Goal: Information Seeking & Learning: Check status

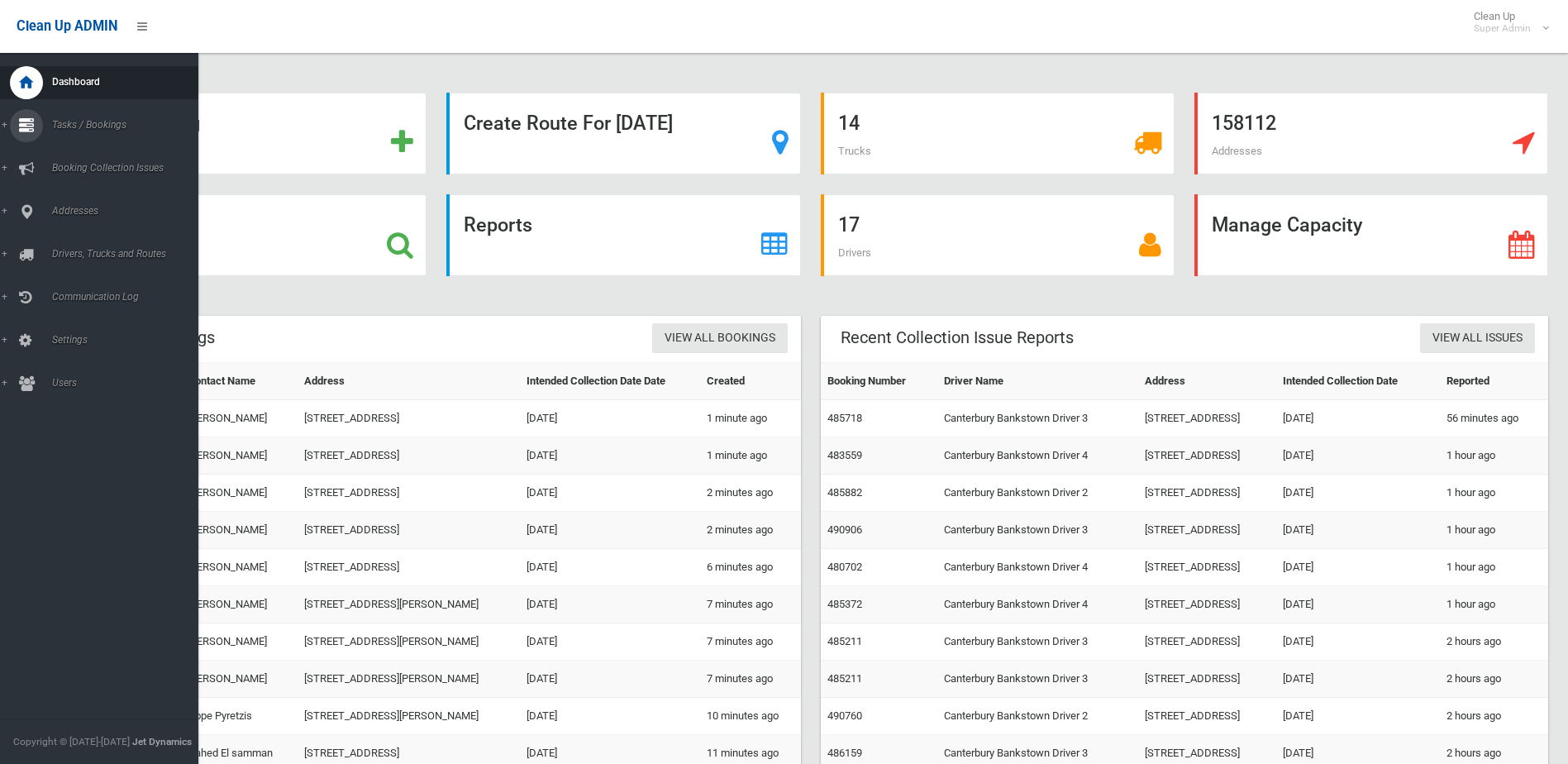
click at [63, 121] on span "Tasks / Bookings" at bounding box center [129, 125] width 164 height 12
click at [78, 151] on span "All Bookings" at bounding box center [122, 153] width 149 height 12
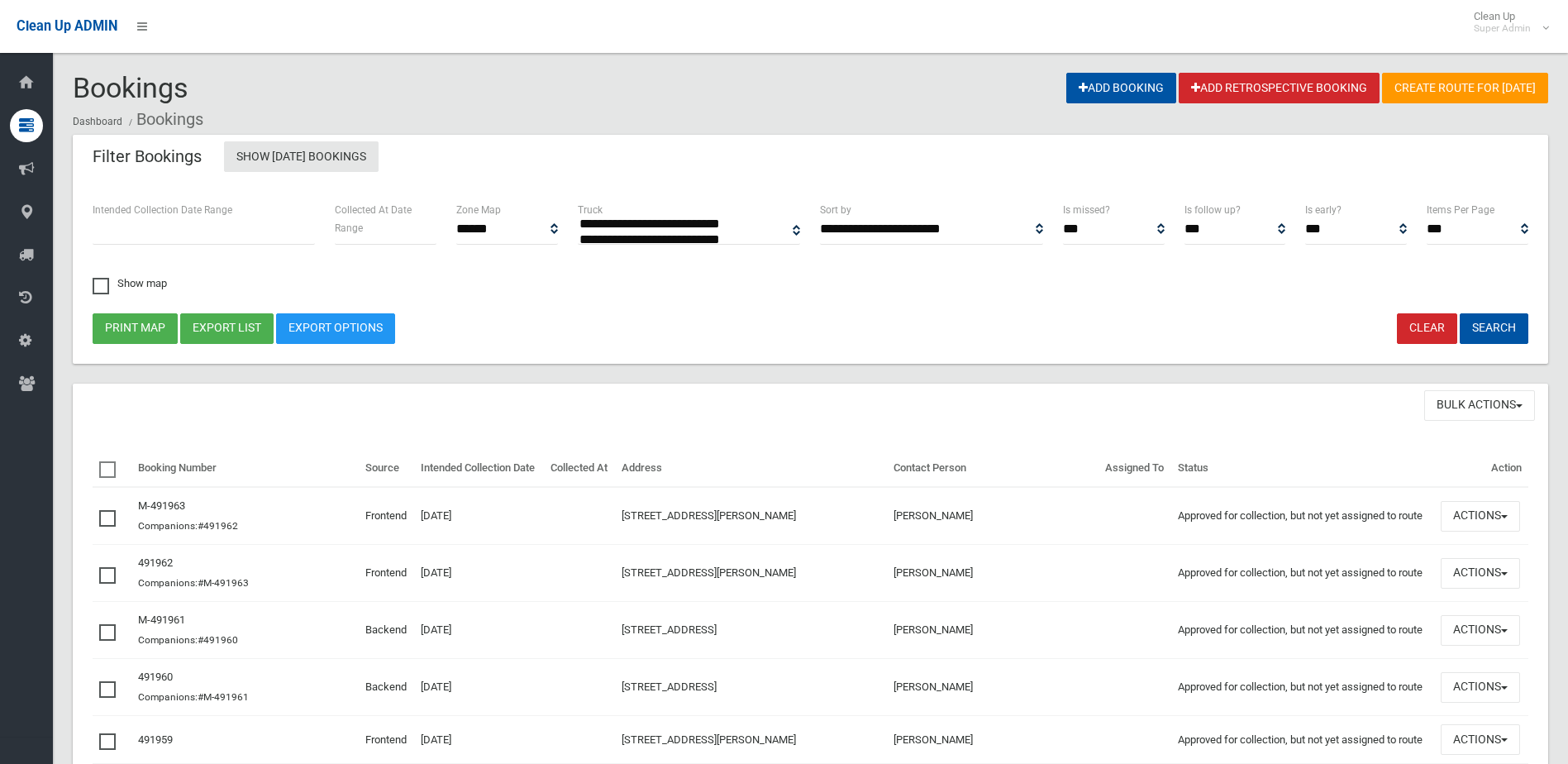
select select
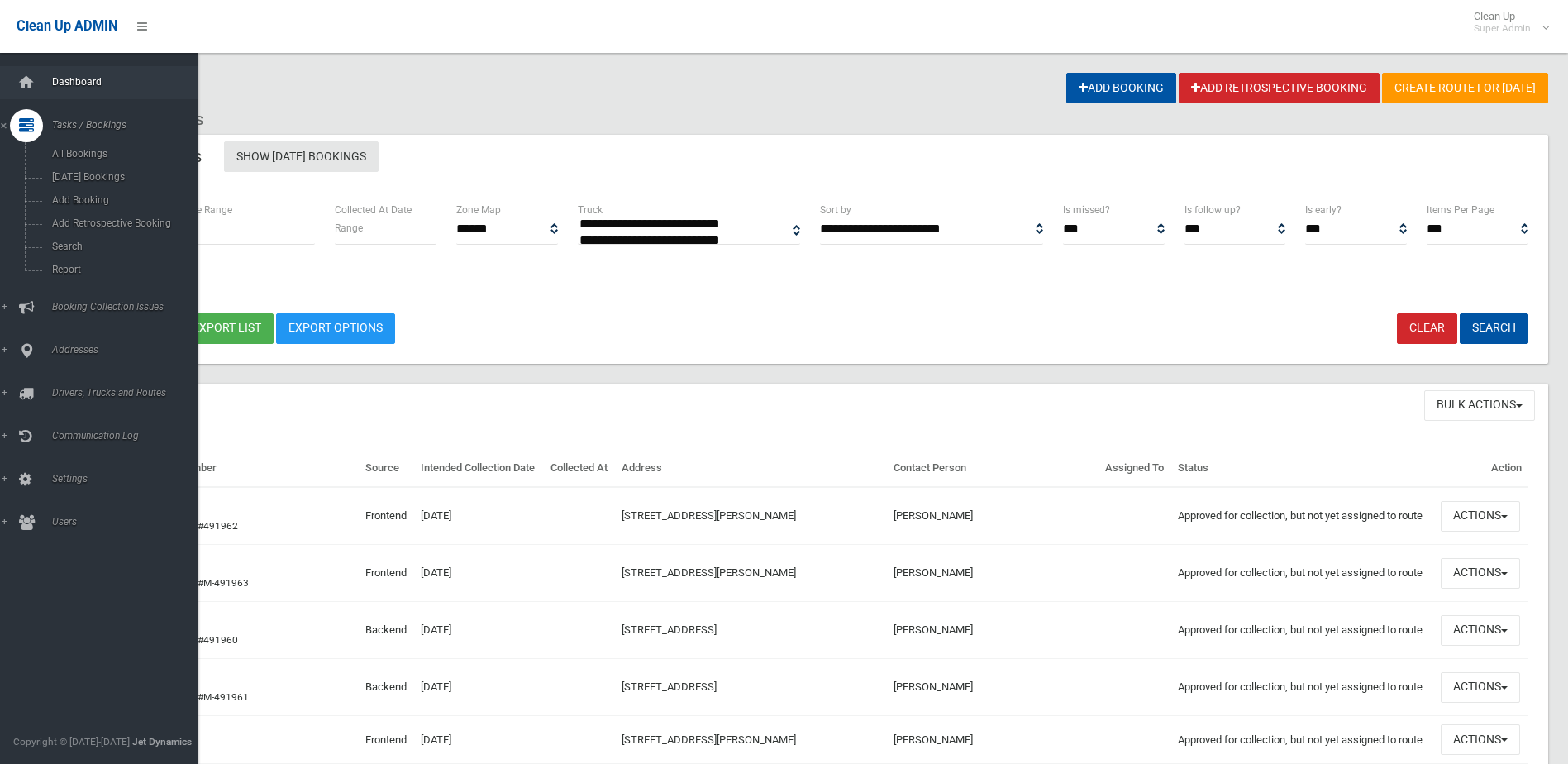
click at [49, 76] on span "Dashboard" at bounding box center [129, 82] width 164 height 12
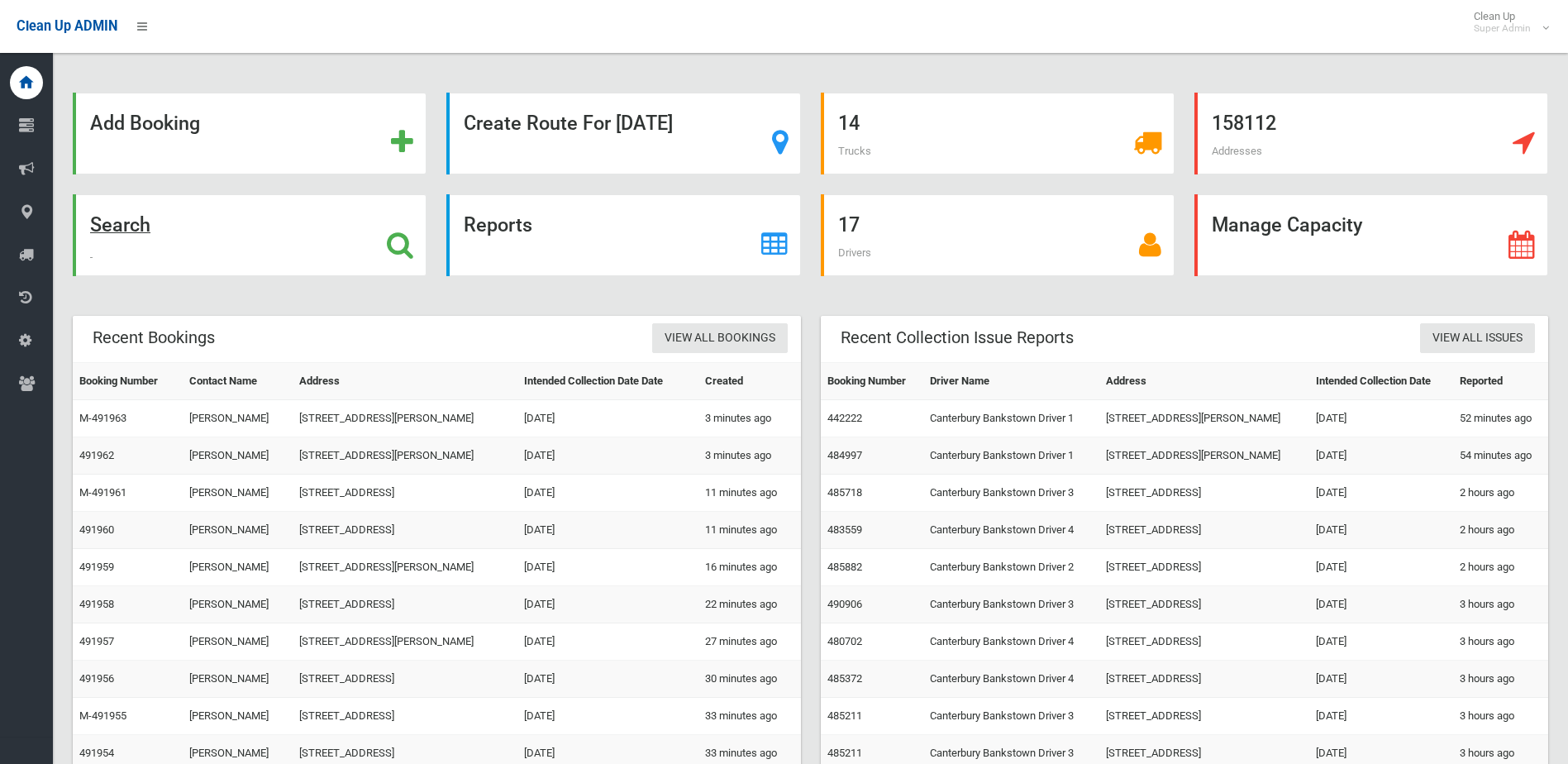
click at [398, 249] on icon at bounding box center [400, 245] width 27 height 28
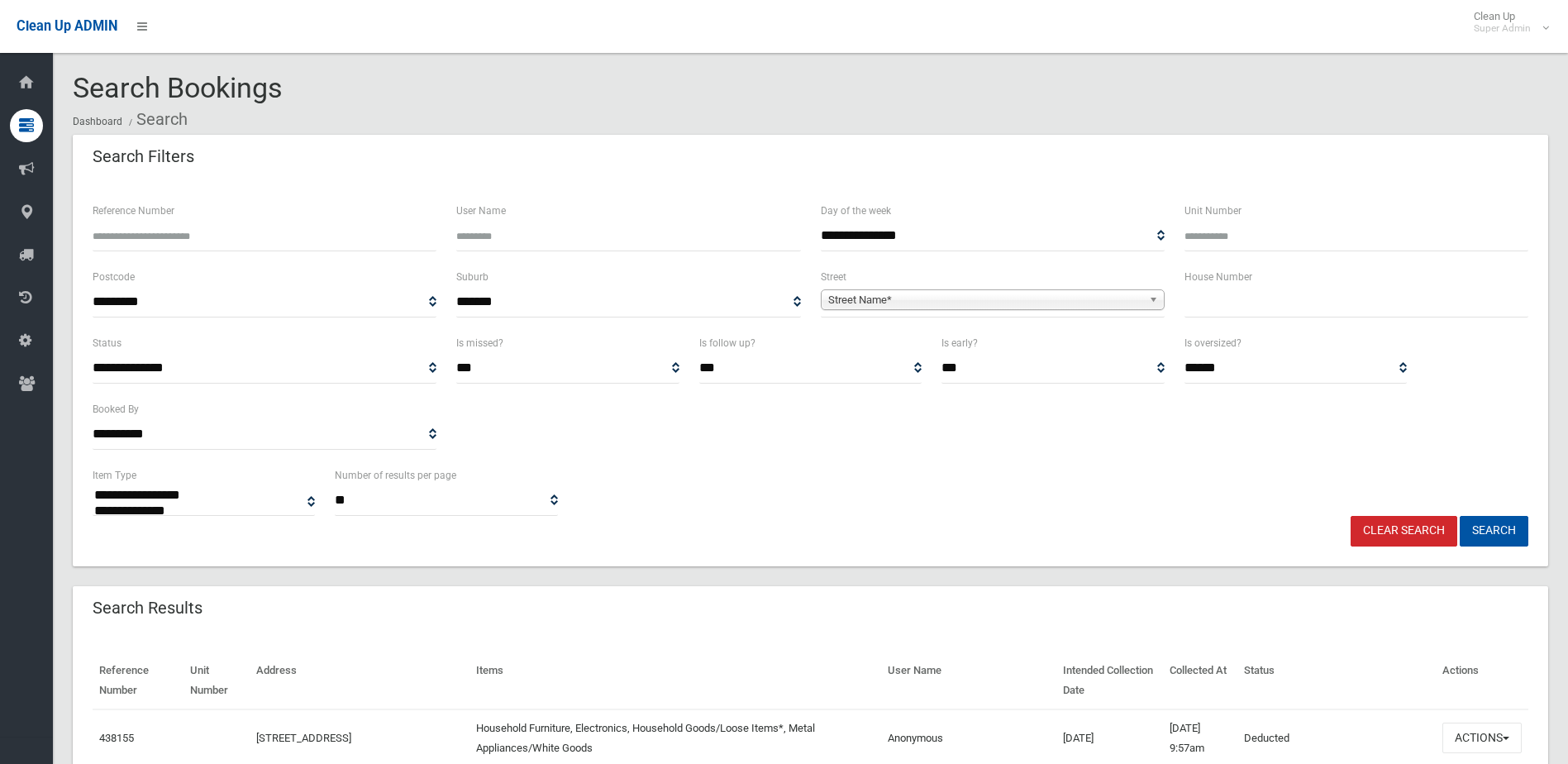
select select
click at [1246, 317] on input "text" at bounding box center [1356, 302] width 344 height 30
type input "**"
click at [937, 289] on link "Street Name*" at bounding box center [993, 299] width 344 height 20
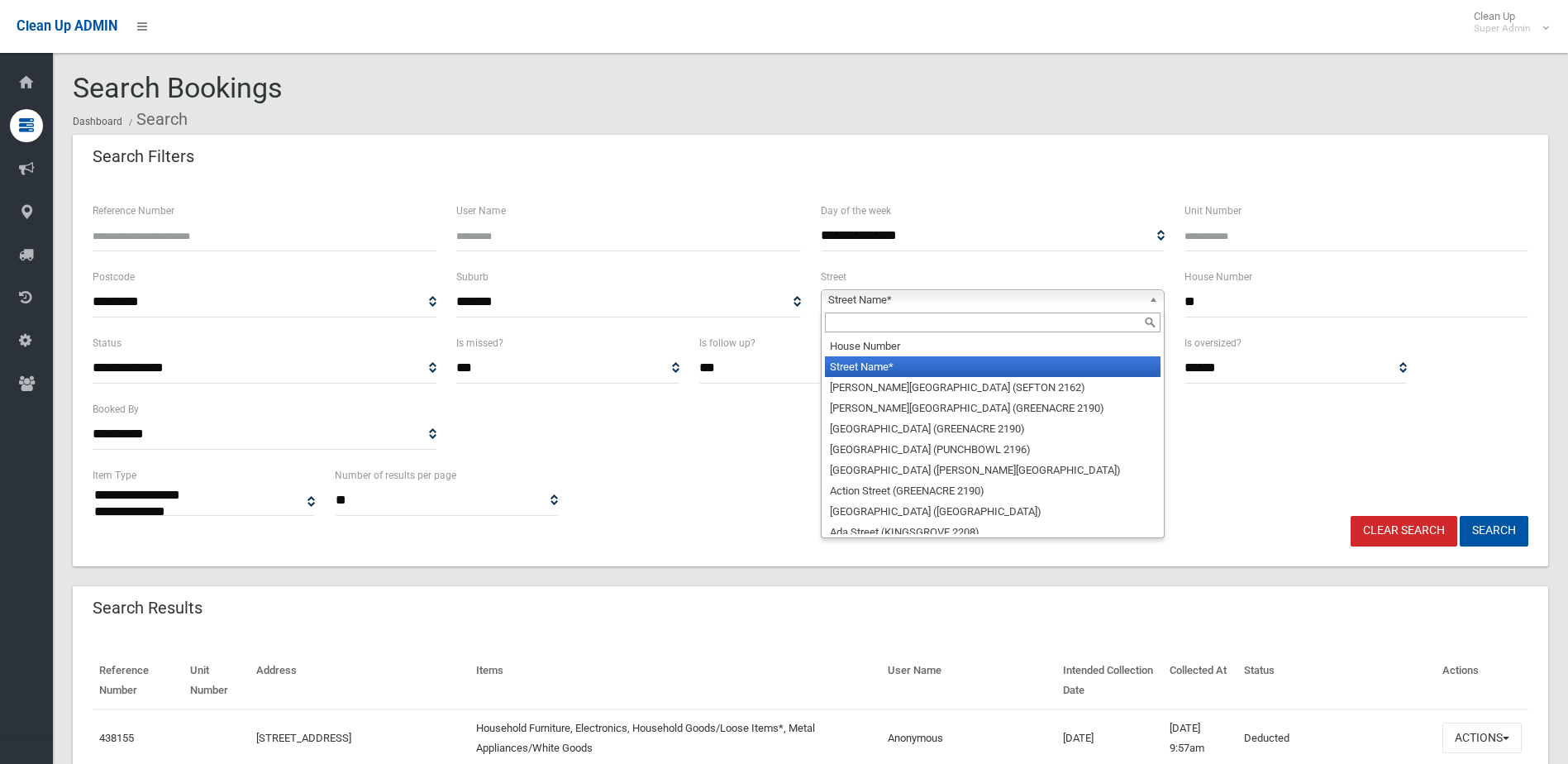
click at [916, 314] on input "text" at bounding box center [993, 322] width 335 height 20
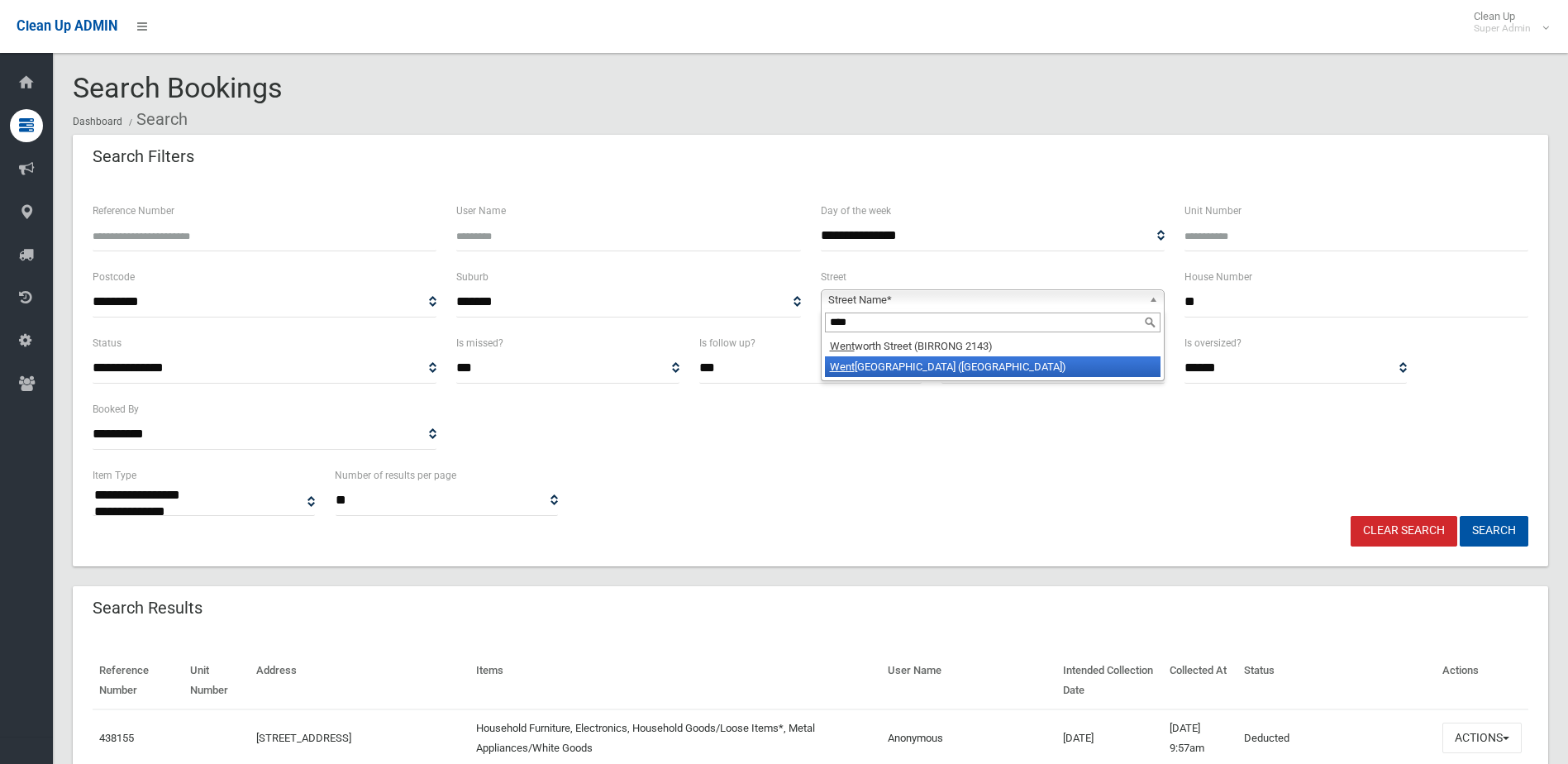
type input "****"
click at [881, 359] on li "Went worth Street (CROYDON PARK 2133)" at bounding box center [993, 366] width 335 height 20
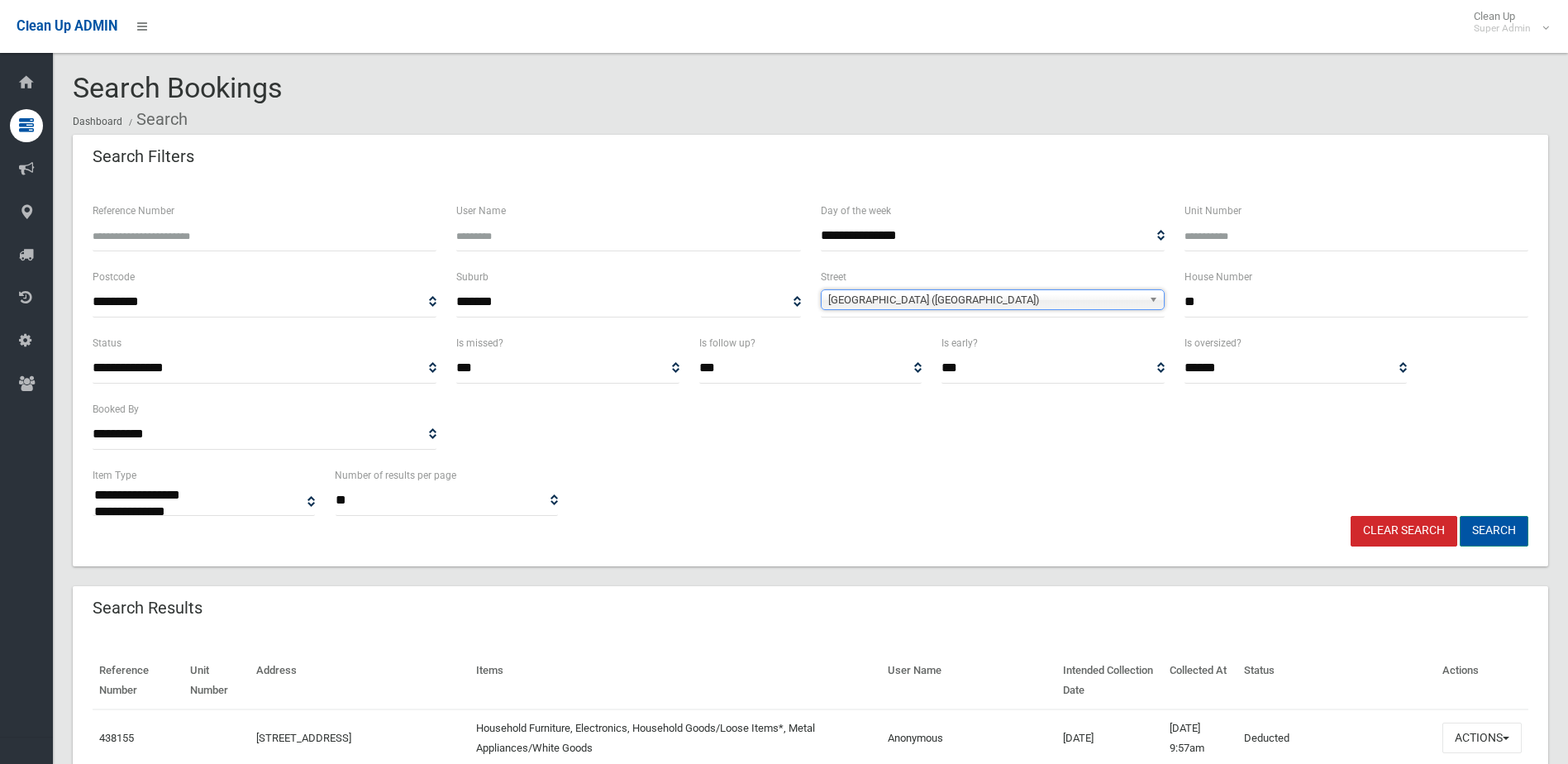
click at [1510, 523] on button "Search" at bounding box center [1493, 531] width 68 height 30
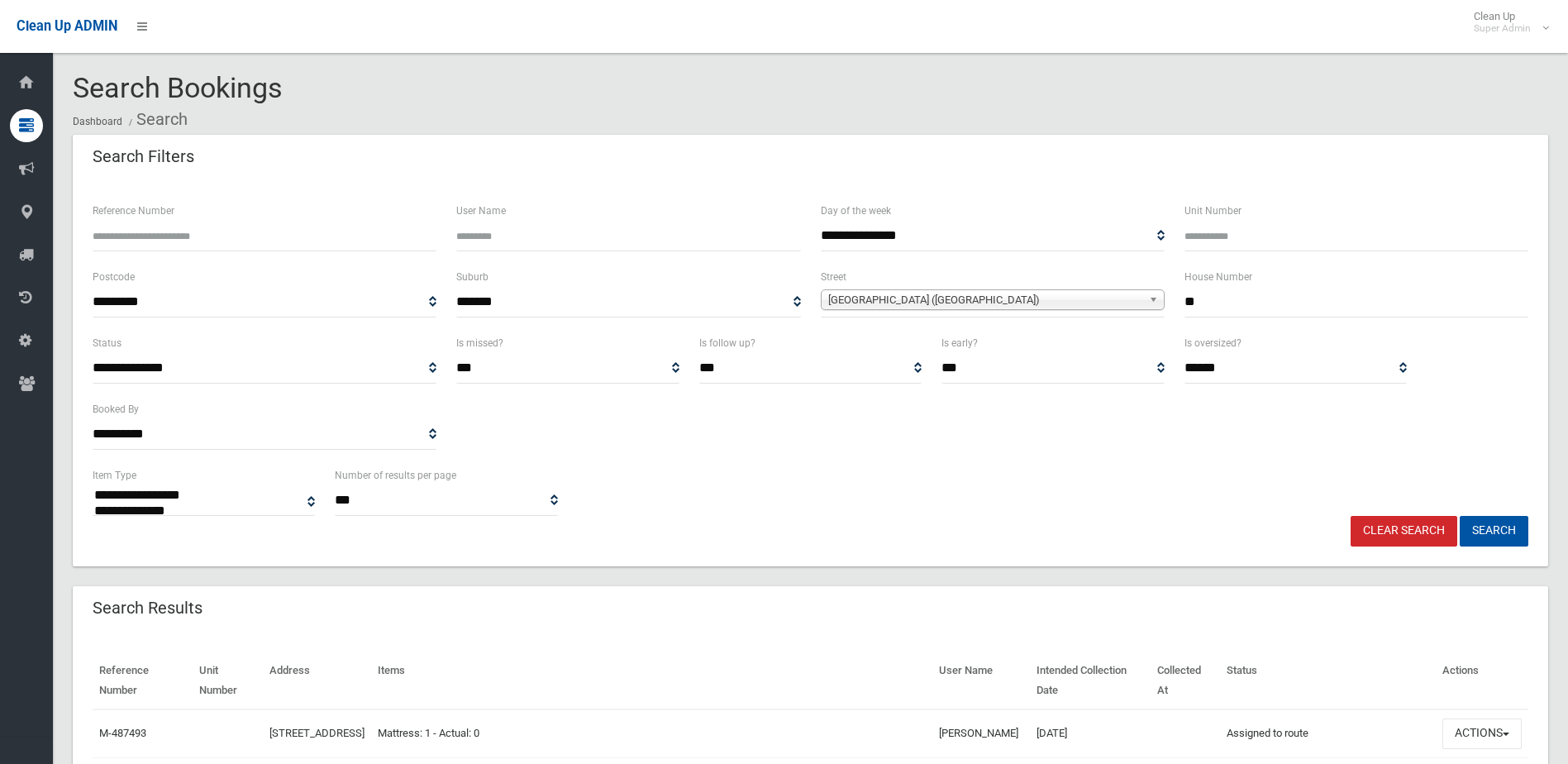
select select
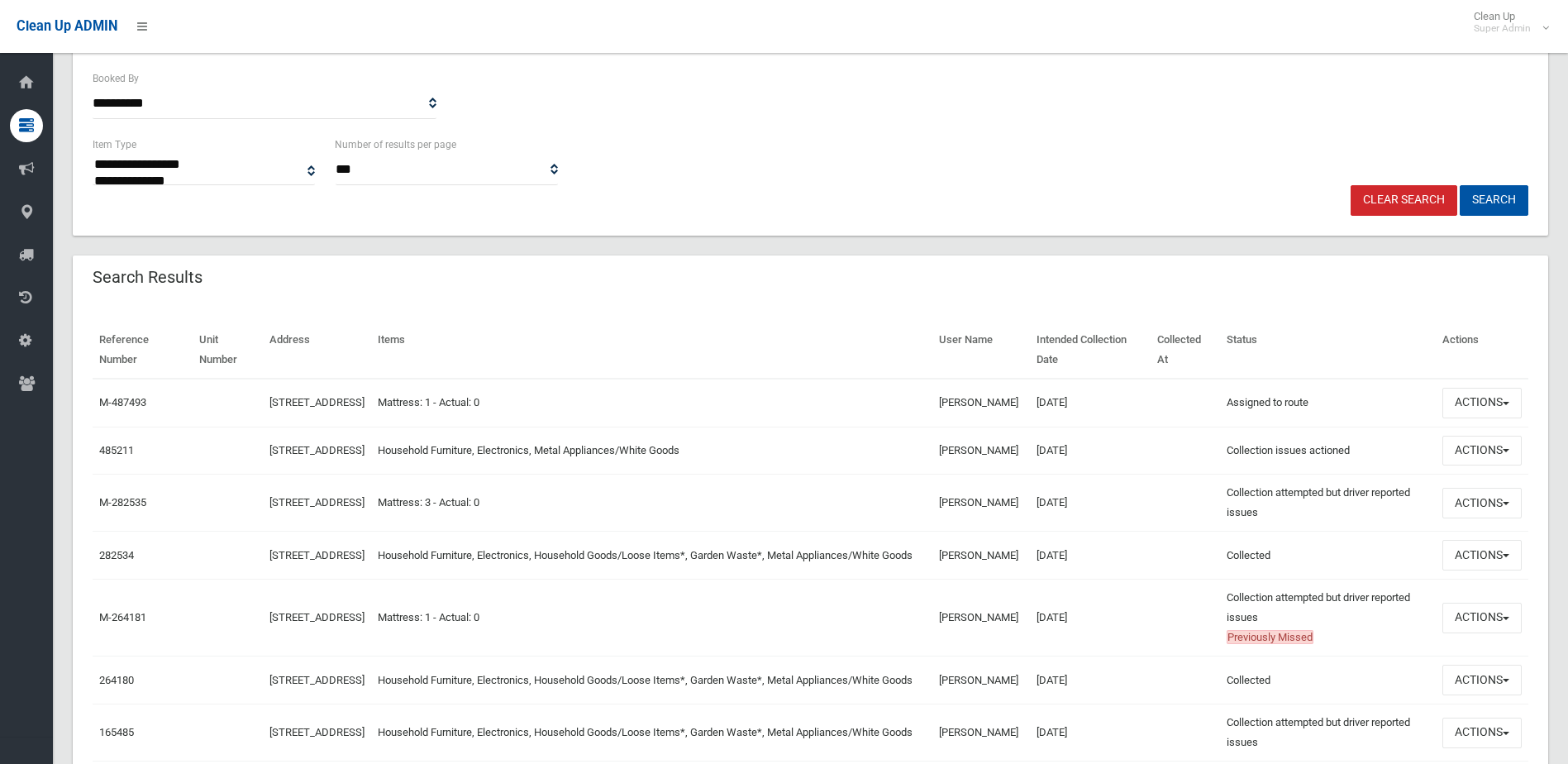
scroll to position [414, 0]
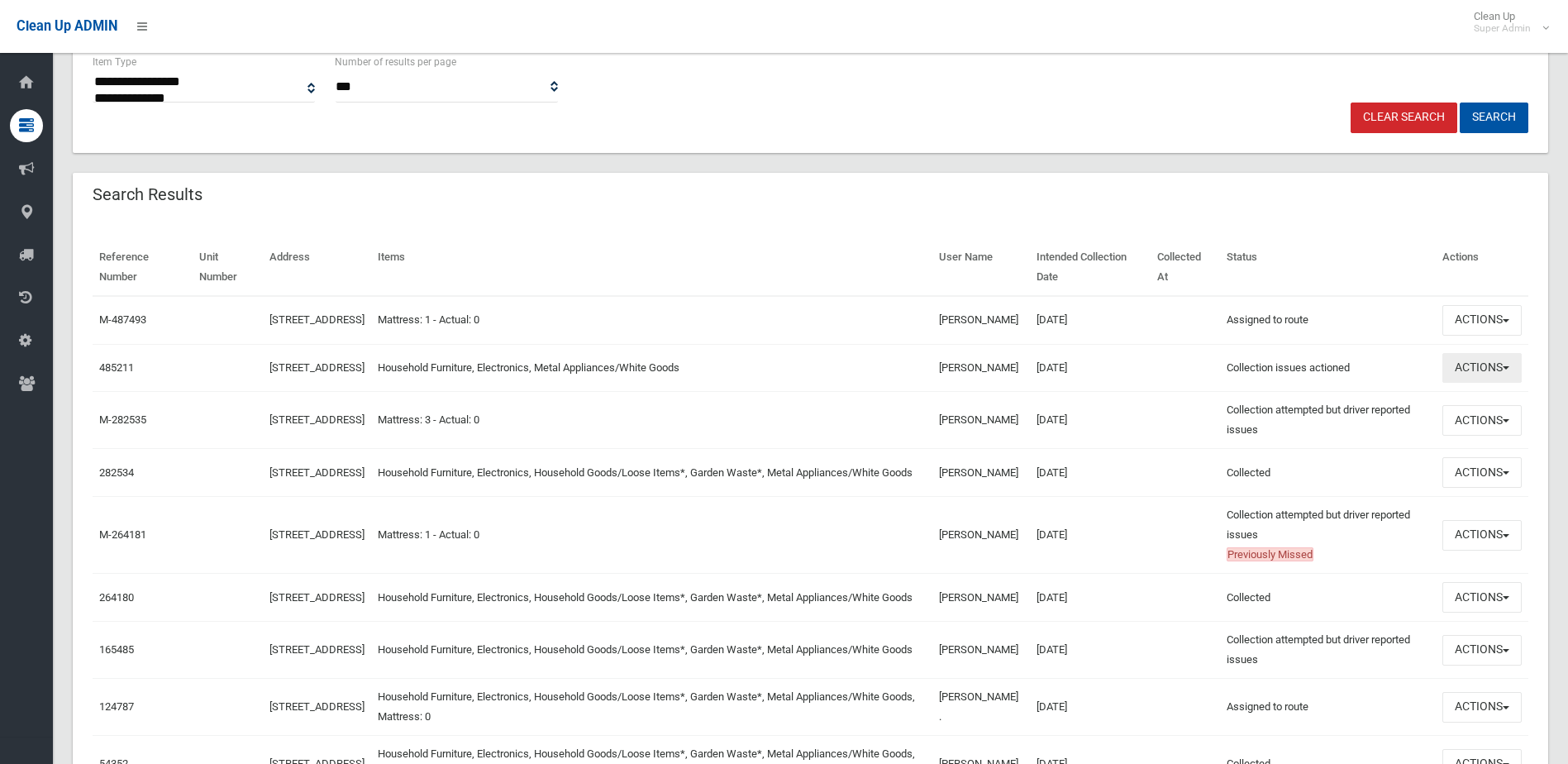
click at [1488, 369] on button "Actions" at bounding box center [1482, 368] width 79 height 30
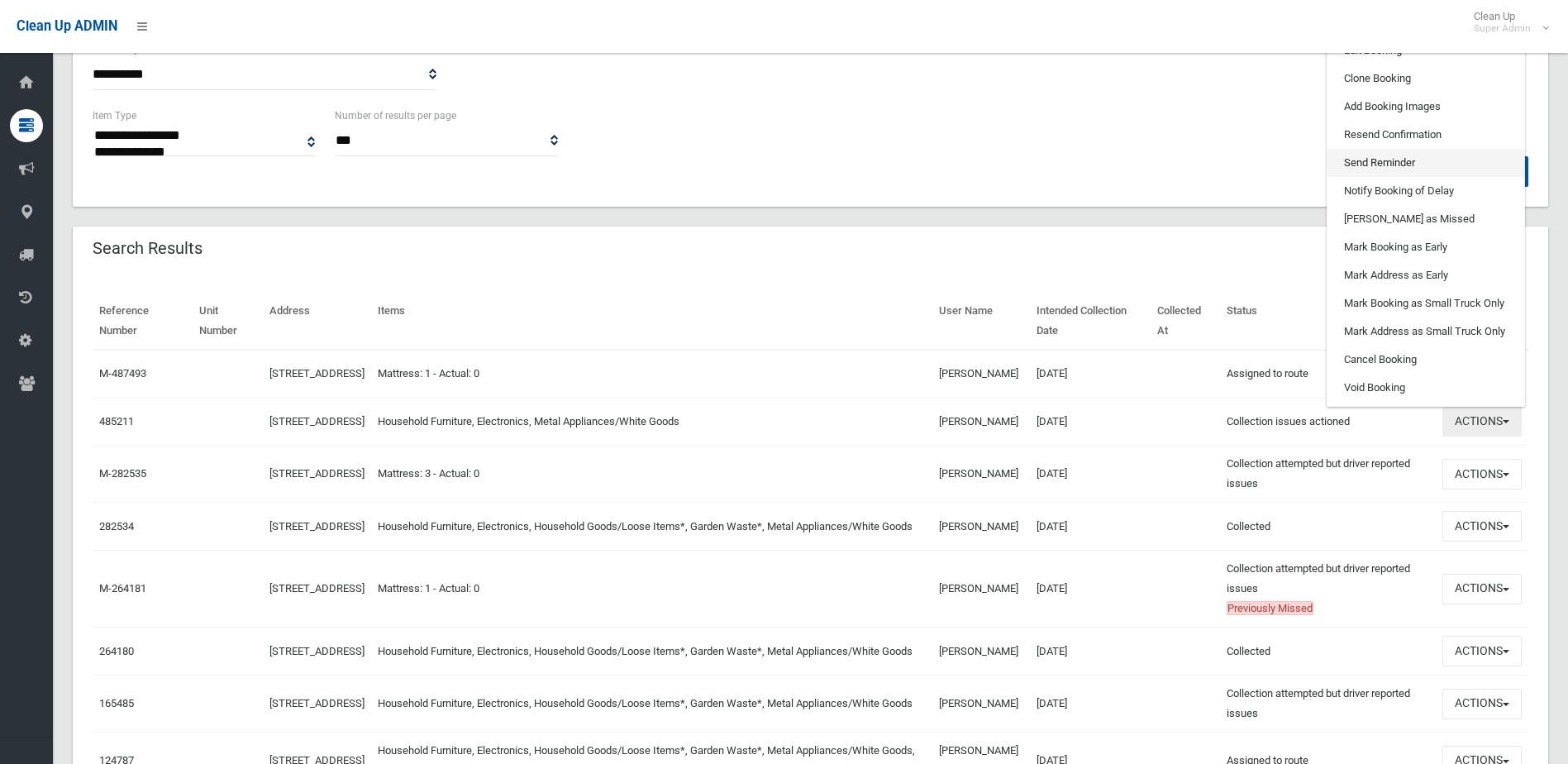
scroll to position [331, 0]
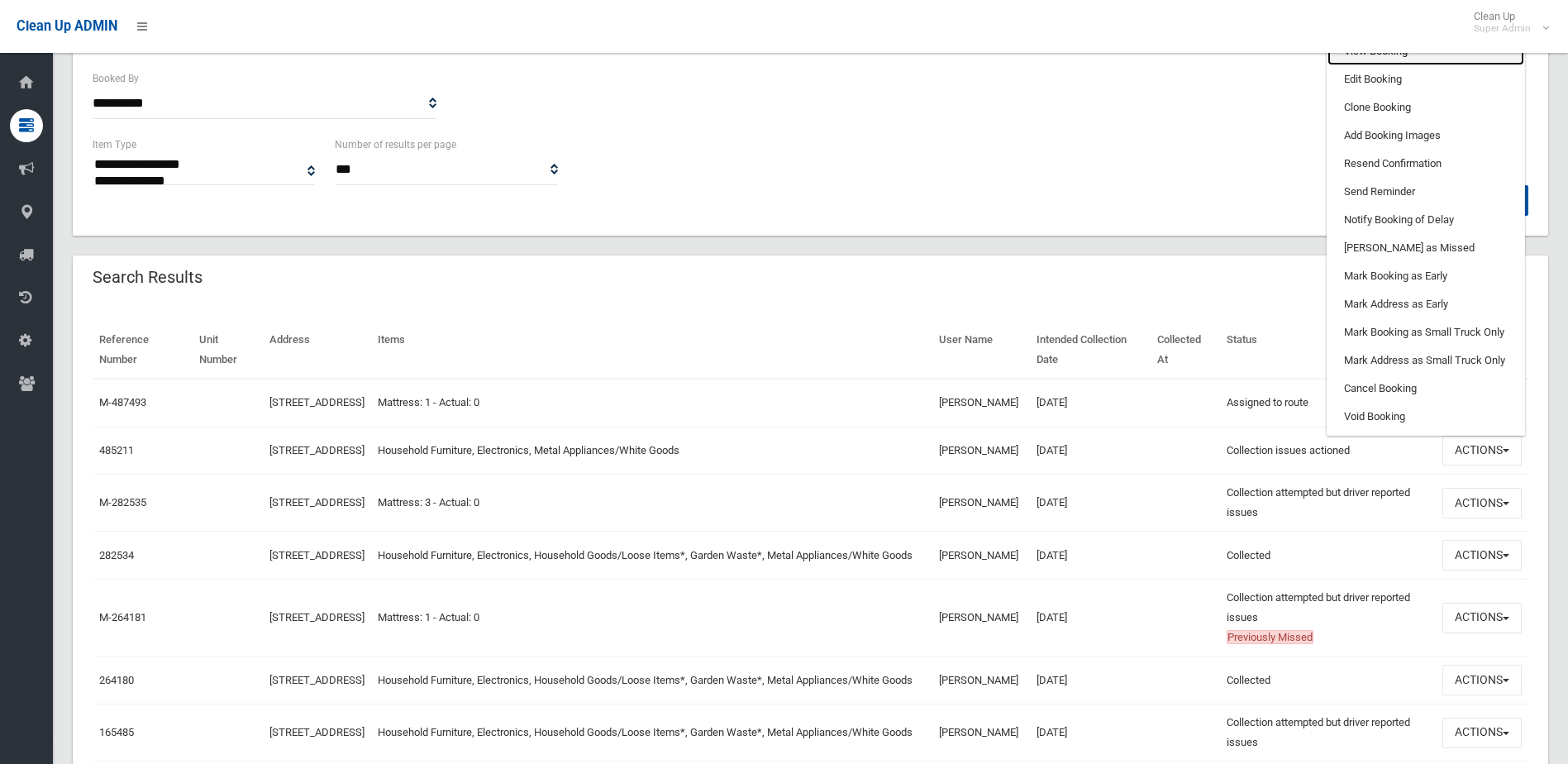
click at [1419, 65] on link "View Booking" at bounding box center [1426, 52] width 197 height 28
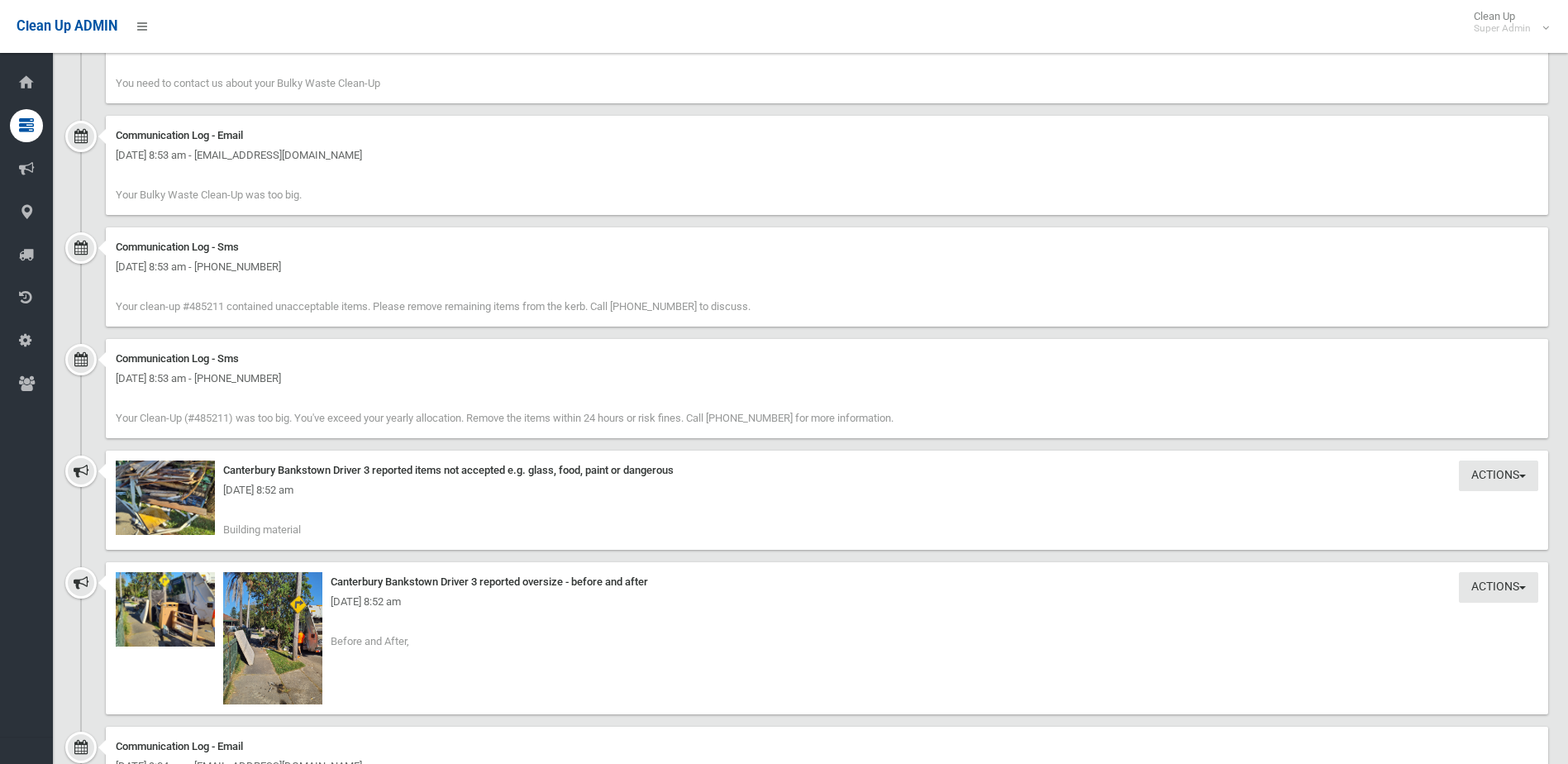
scroll to position [1902, 0]
click at [253, 615] on img at bounding box center [273, 637] width 100 height 133
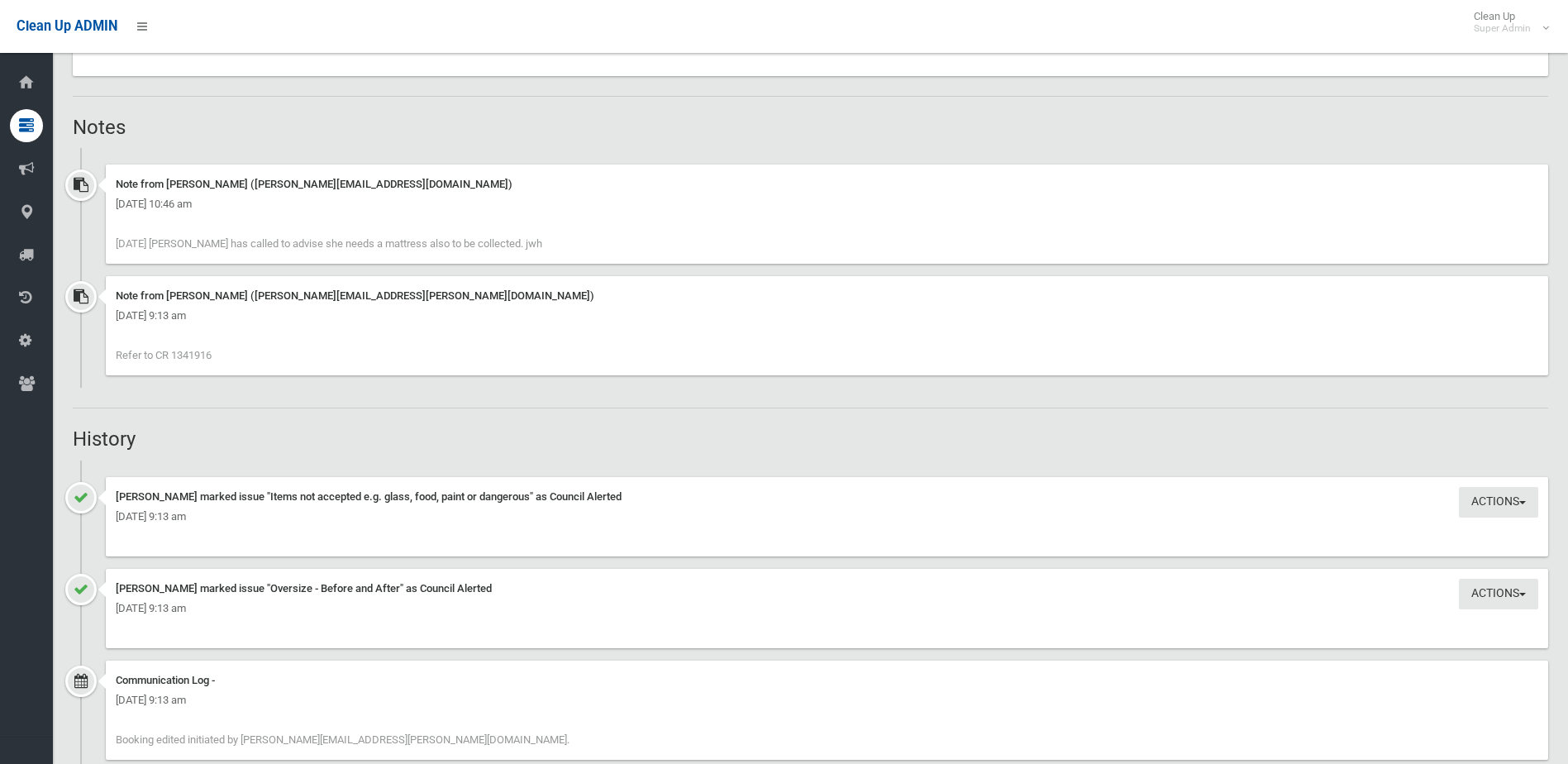
scroll to position [1129, 0]
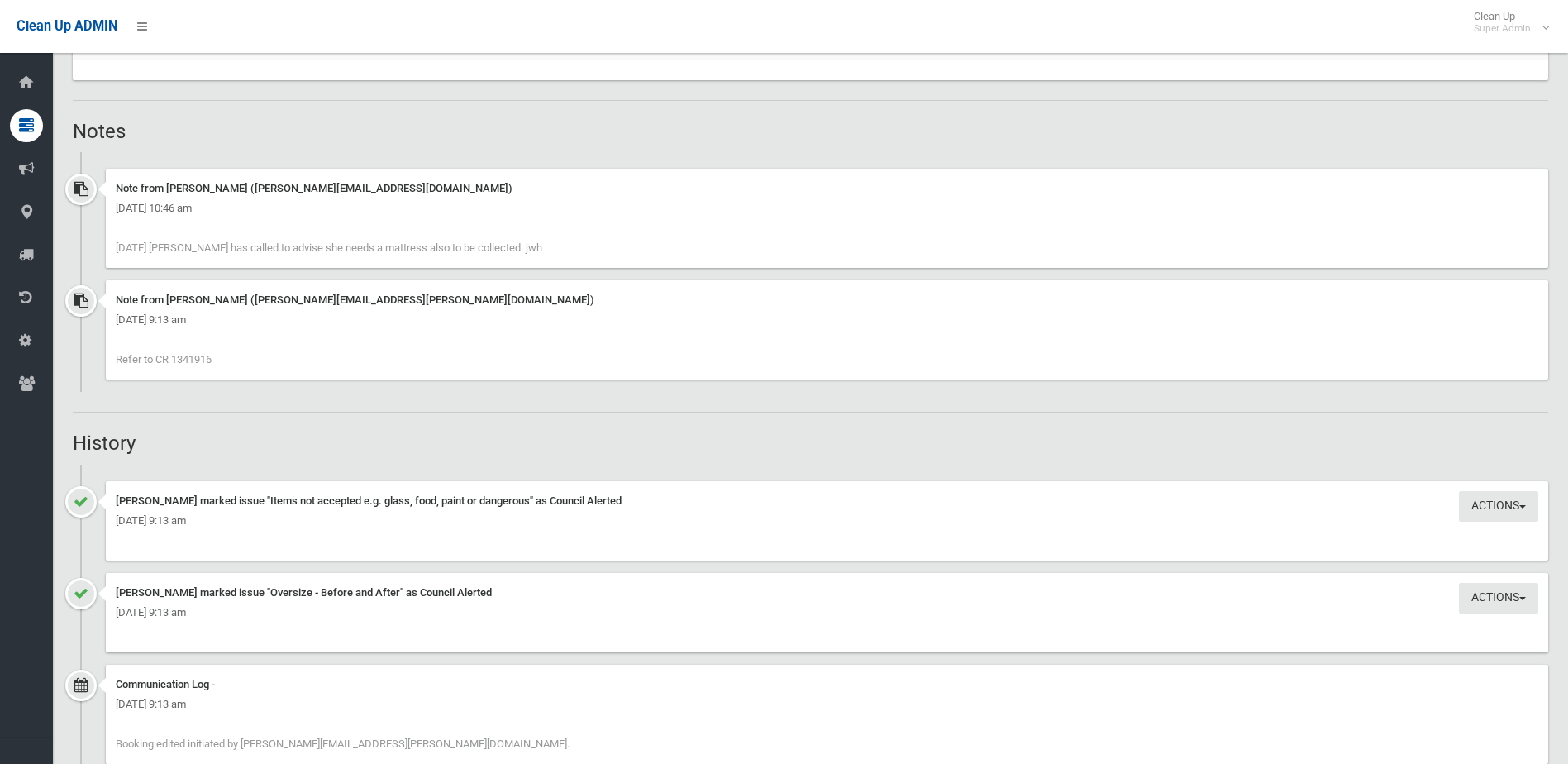
drag, startPoint x: 175, startPoint y: 356, endPoint x: 208, endPoint y: 356, distance: 33.0
click at [208, 356] on span "Refer to CR 1341916" at bounding box center [164, 359] width 96 height 12
drag, startPoint x: 208, startPoint y: 356, endPoint x: 177, endPoint y: 350, distance: 31.6
click at [177, 350] on div "Note from [PERSON_NAME] ([PERSON_NAME][EMAIL_ADDRESS][PERSON_NAME][DOMAIN_NAME]…" at bounding box center [827, 330] width 1443 height 100
click at [181, 353] on div "Note from Annette Stewart (annette.stewart@cbcity.nsw.gov.au) Friday 10th Octob…" at bounding box center [827, 330] width 1443 height 100
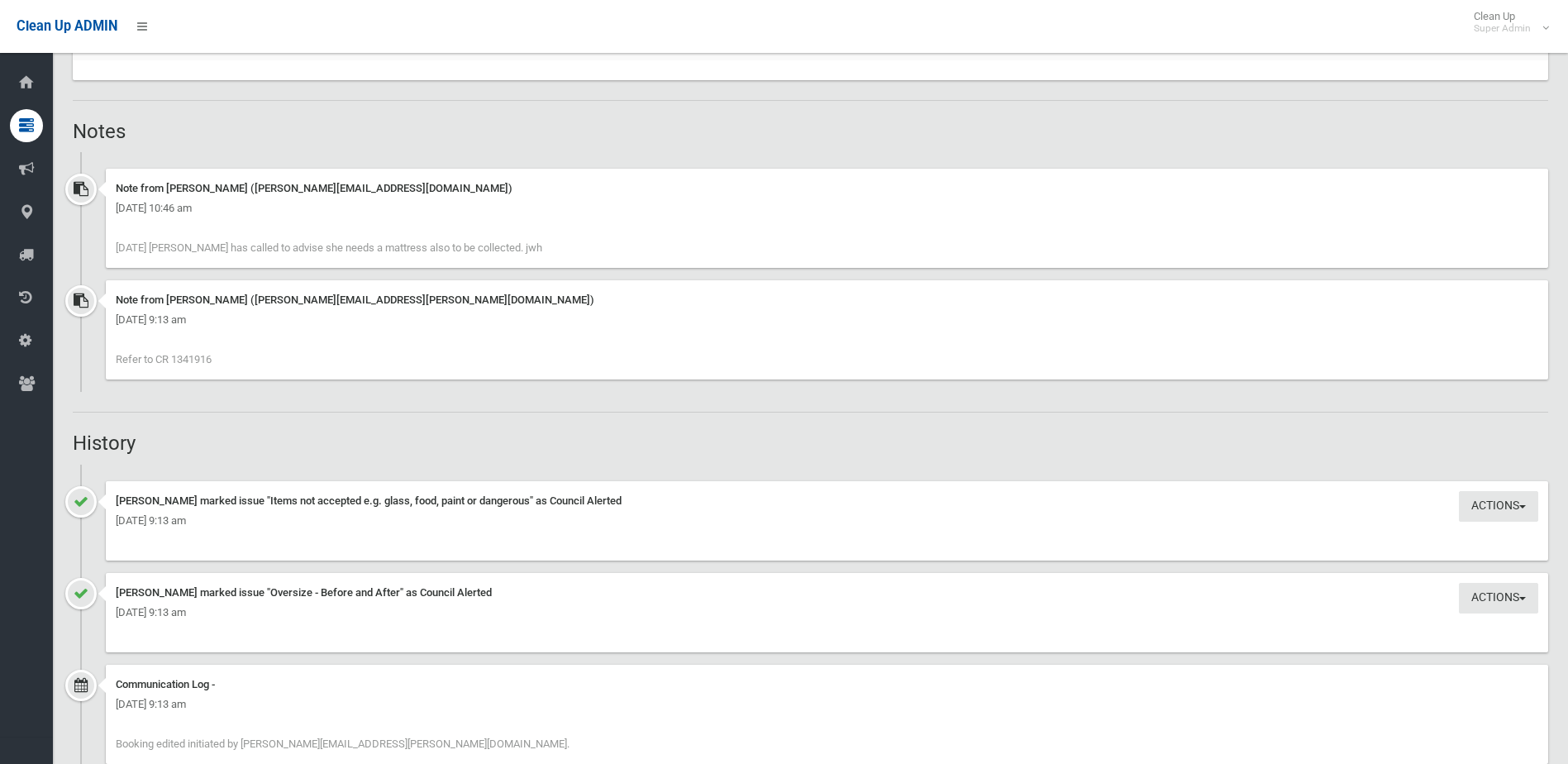
click at [204, 364] on span "Refer to CR 1341916" at bounding box center [164, 359] width 96 height 12
click at [220, 356] on div "Note from Annette Stewart (annette.stewart@cbcity.nsw.gov.au) Friday 10th Octob…" at bounding box center [827, 330] width 1443 height 100
click at [218, 365] on div "Note from Annette Stewart (annette.stewart@cbcity.nsw.gov.au) Friday 10th Octob…" at bounding box center [827, 330] width 1443 height 100
drag, startPoint x: 215, startPoint y: 364, endPoint x: 173, endPoint y: 365, distance: 42.0
click at [173, 365] on div "Note from Annette Stewart (annette.stewart@cbcity.nsw.gov.au) Friday 10th Octob…" at bounding box center [827, 330] width 1443 height 100
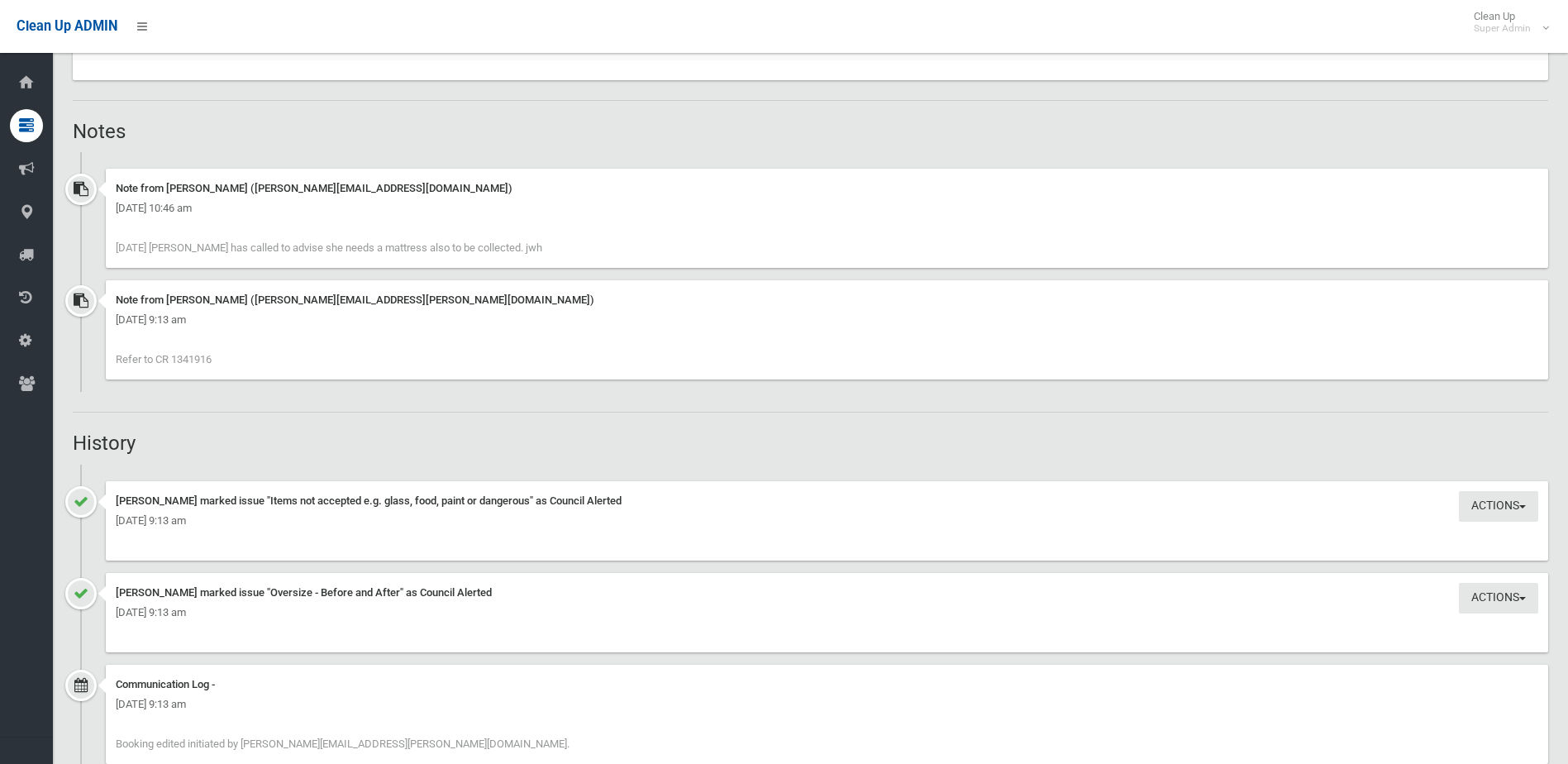
drag, startPoint x: 173, startPoint y: 365, endPoint x: 197, endPoint y: 361, distance: 24.3
copy span "1341916"
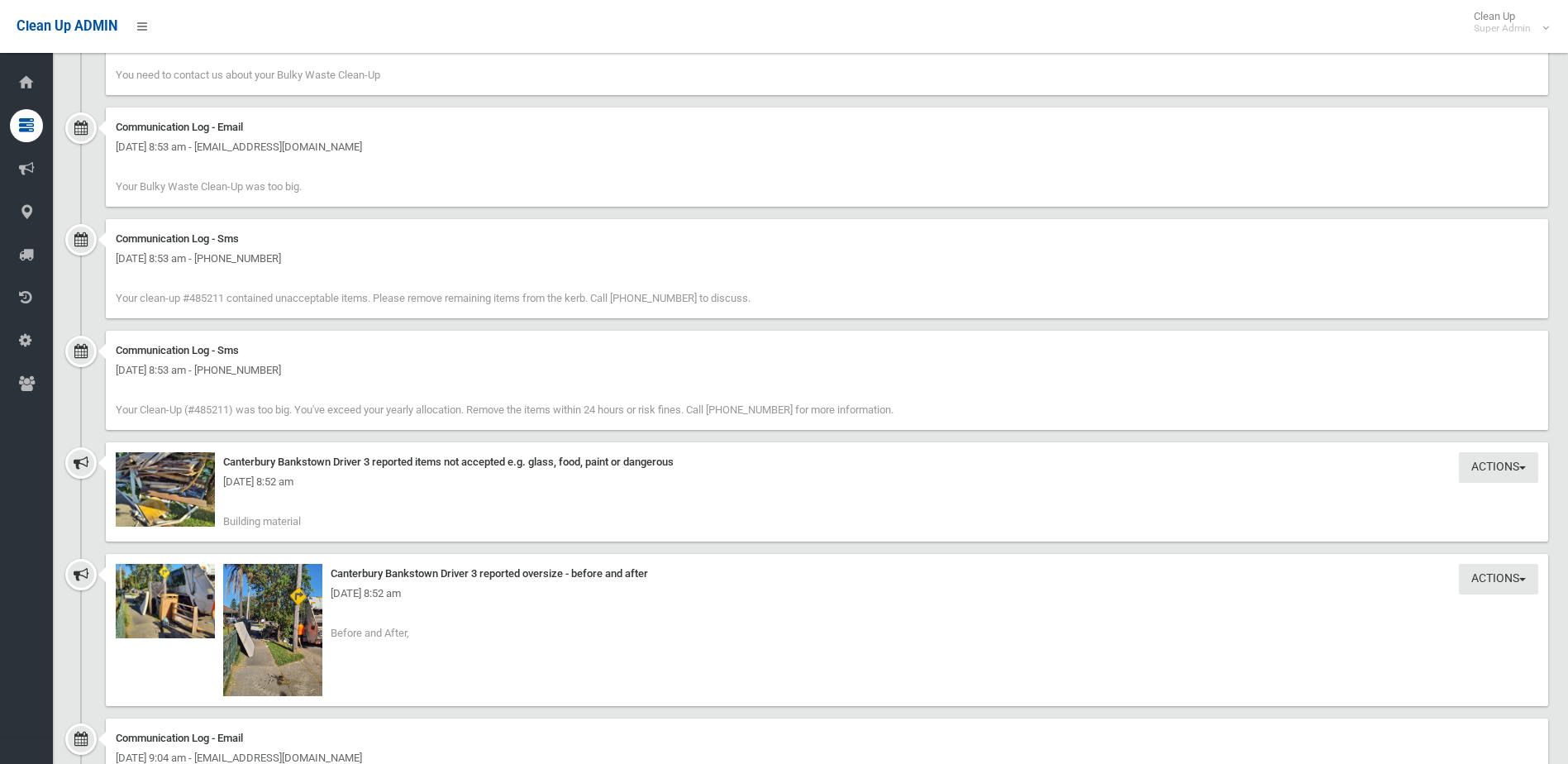
scroll to position [1955, 0]
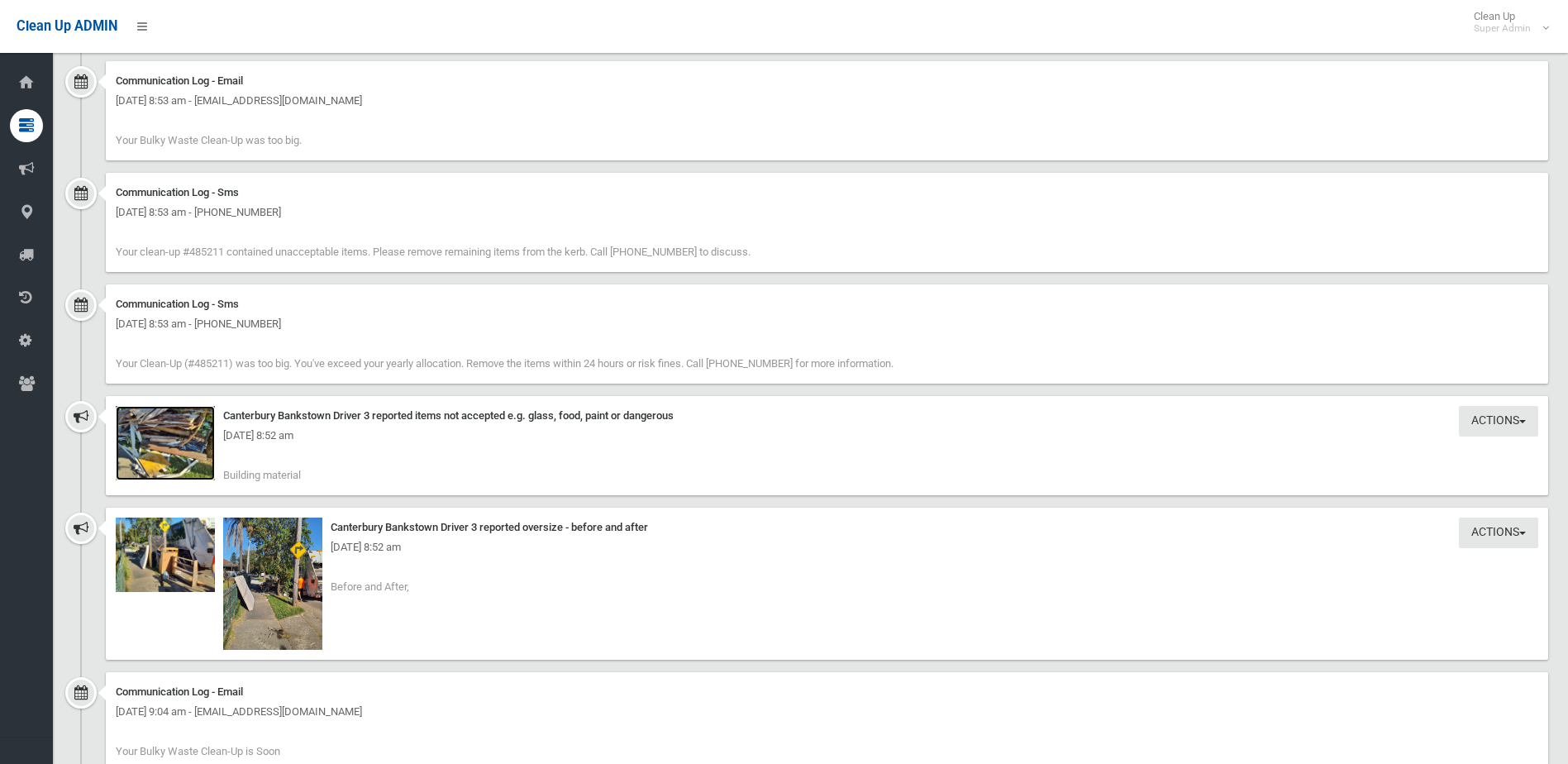
click at [181, 448] on img at bounding box center [165, 443] width 100 height 75
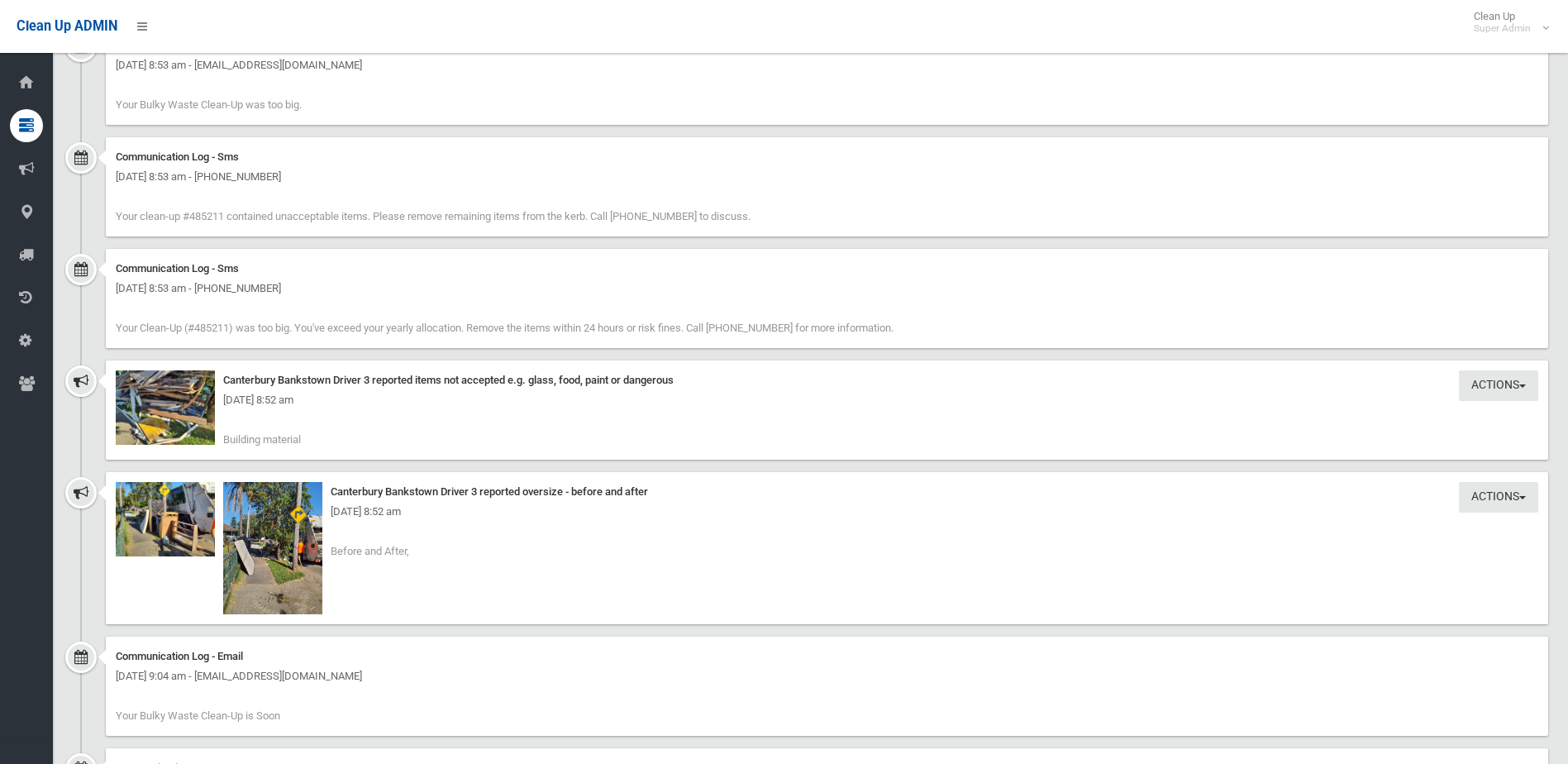
scroll to position [2067, 0]
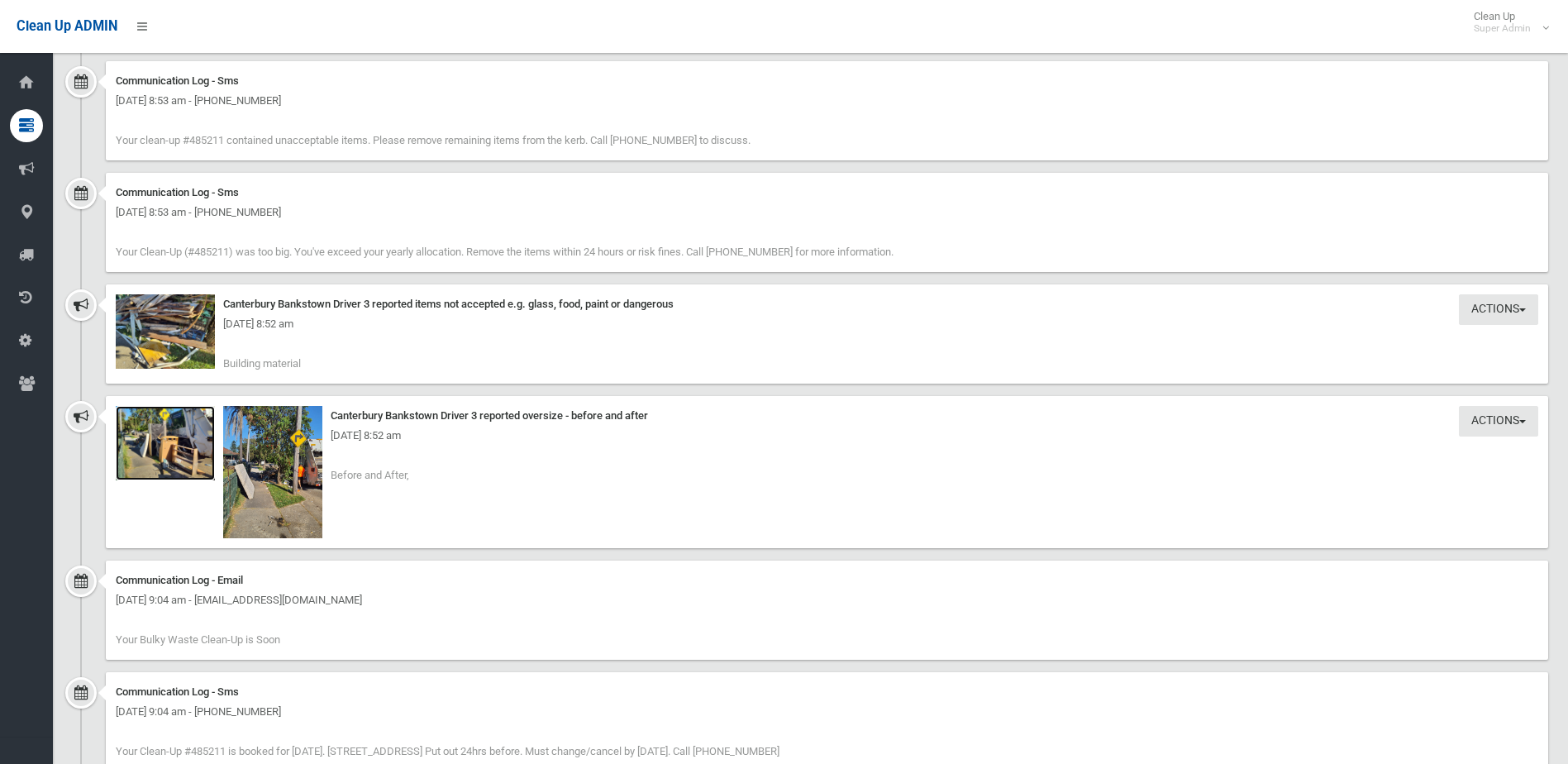
click at [175, 463] on img at bounding box center [165, 443] width 100 height 75
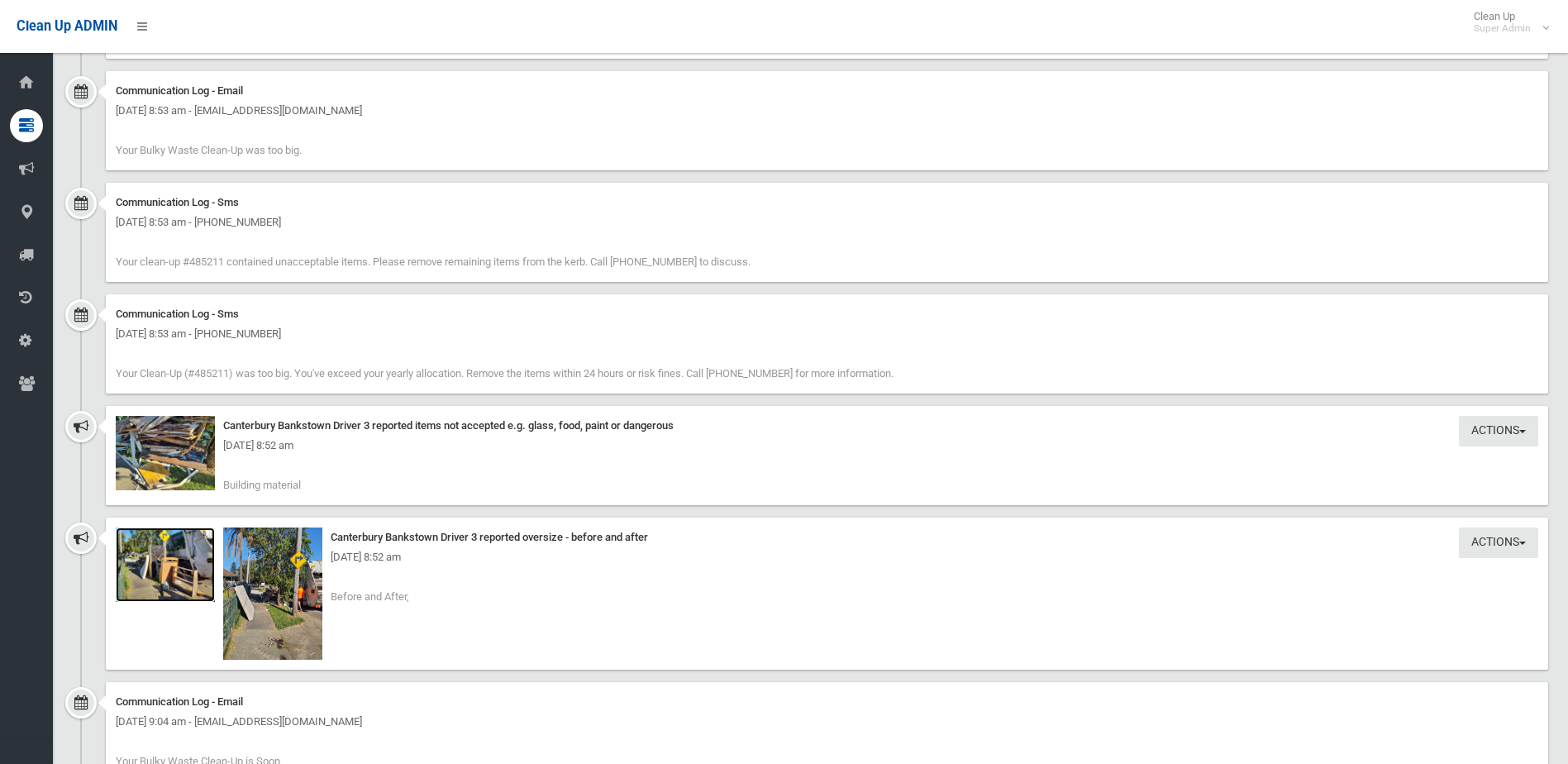
scroll to position [1819, 0]
